Goal: Entertainment & Leisure: Consume media (video, audio)

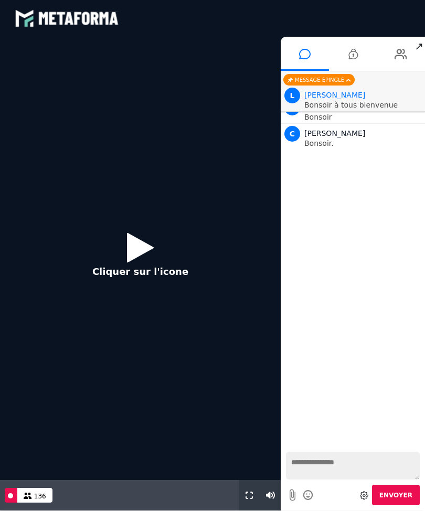
click at [140, 250] on icon at bounding box center [140, 247] width 27 height 34
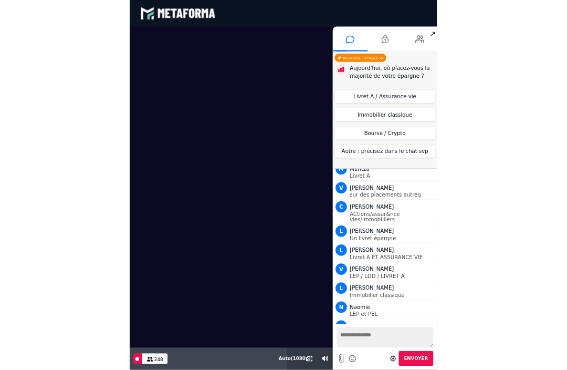
scroll to position [6771, 0]
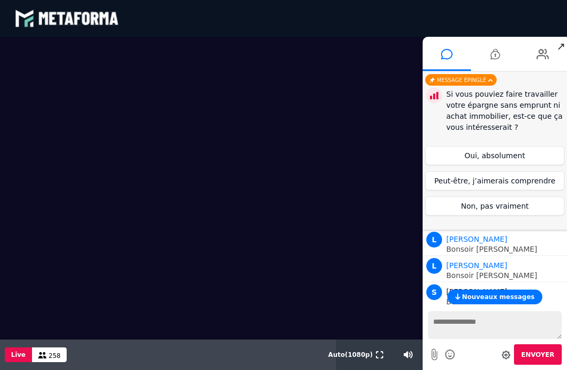
click at [425, 293] on span "Nouveaux messages" at bounding box center [498, 296] width 72 height 7
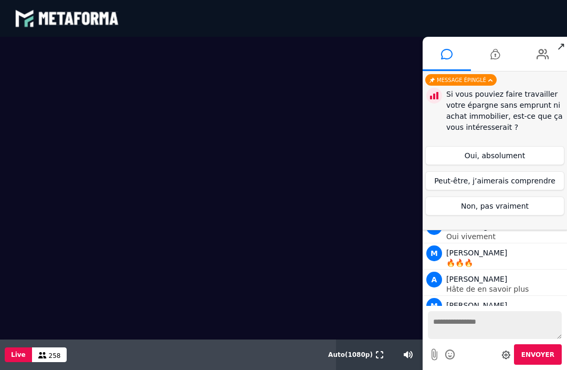
scroll to position [8163, 0]
click at [425, 181] on button "Peut-être, j’aimerais comprendre" at bounding box center [494, 180] width 139 height 19
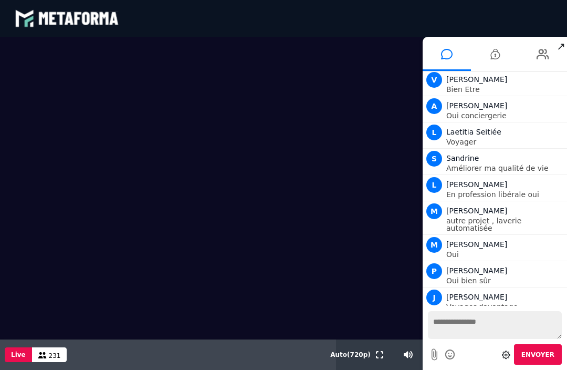
scroll to position [10175, 0]
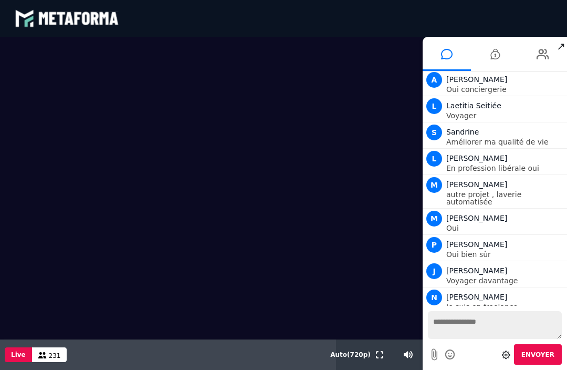
click at [232, 261] on video at bounding box center [211, 188] width 423 height 302
click at [160, 133] on video at bounding box center [211, 188] width 423 height 302
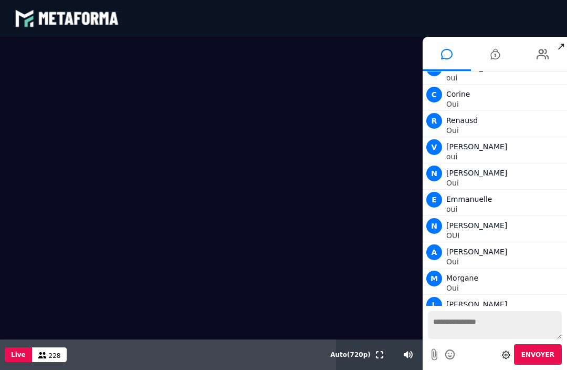
scroll to position [12282, 0]
click at [227, 366] on div "Live 228" at bounding box center [168, 354] width 336 height 30
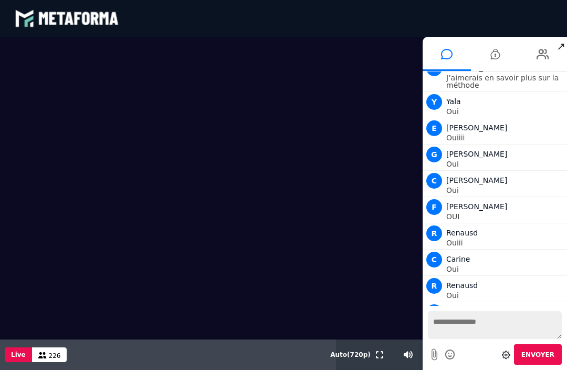
scroll to position [12545, 0]
